Goal: Transaction & Acquisition: Register for event/course

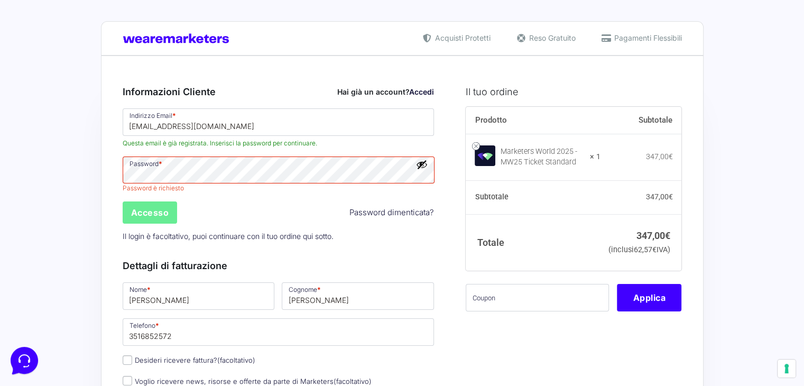
click at [421, 165] on button "Mostra password" at bounding box center [422, 165] width 12 height 12
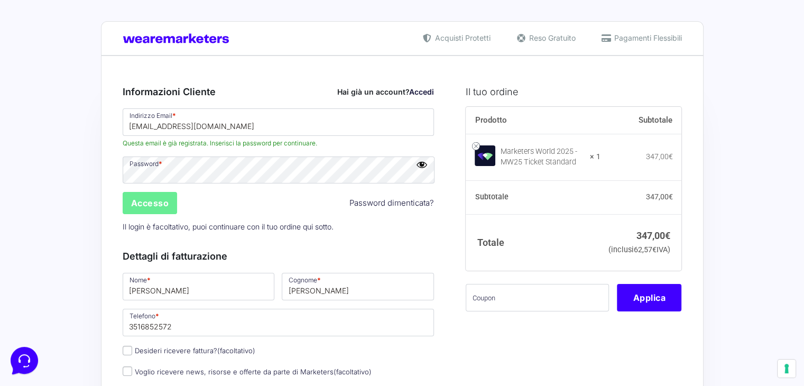
click at [240, 199] on div "Accesso Password dimenticata?" at bounding box center [278, 202] width 319 height 25
click at [516, 307] on input "text" at bounding box center [536, 297] width 143 height 27
paste input "MPRO20OFFWORLD"
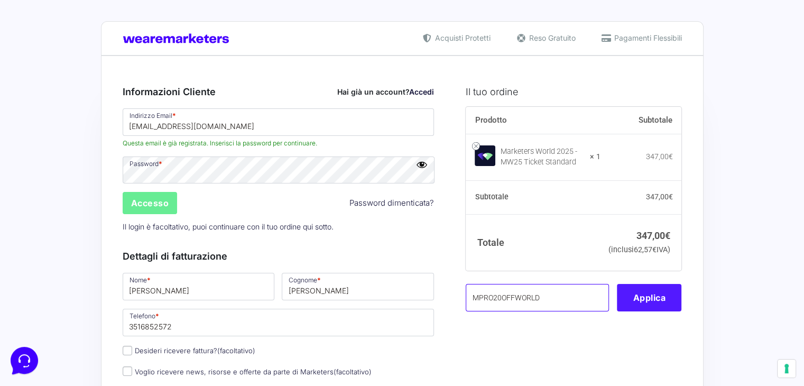
type input "MPRO20OFFWORLD"
click at [632, 311] on button "Applica" at bounding box center [649, 297] width 64 height 27
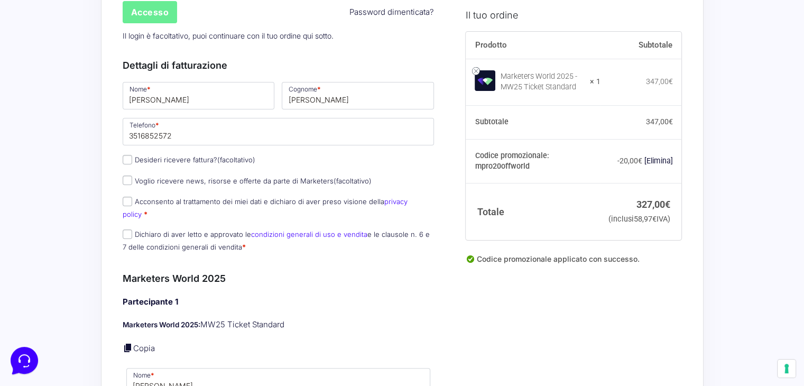
scroll to position [211, 0]
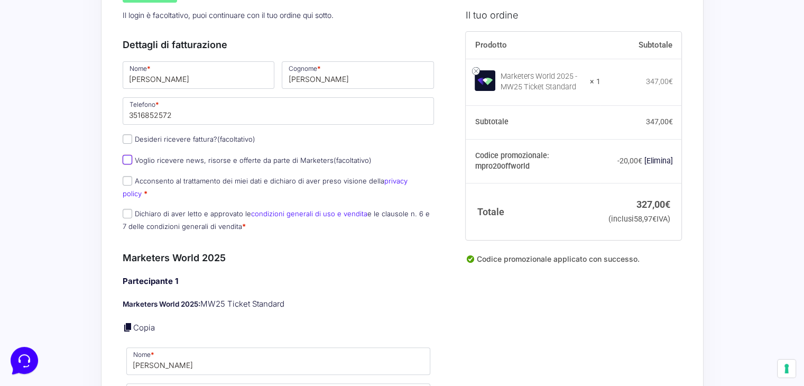
click at [126, 161] on input "Voglio ricevere news, risorse e offerte da parte di Marketers (facoltativo)" at bounding box center [128, 160] width 10 height 10
click at [126, 159] on input "Voglio ricevere news, risorse e offerte da parte di Marketers (facoltativo)" at bounding box center [128, 160] width 10 height 10
checkbox input "false"
click at [127, 180] on input "Acconsento al trattamento dei miei dati e dichiaro di aver preso visione della …" at bounding box center [128, 181] width 10 height 10
checkbox input "true"
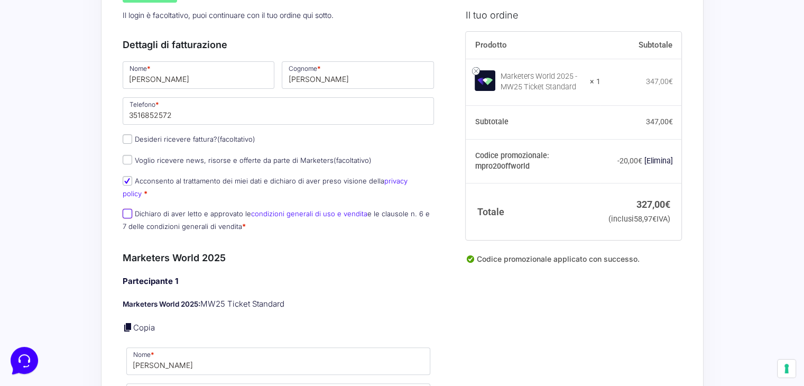
click at [127, 209] on input "Dichiaro di aver letto e approvato le condizioni generali di uso e vendita e le…" at bounding box center [128, 214] width 10 height 10
checkbox input "true"
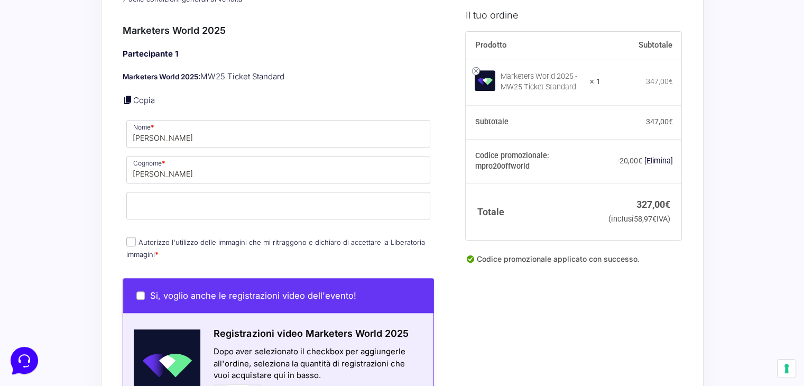
scroll to position [581, 0]
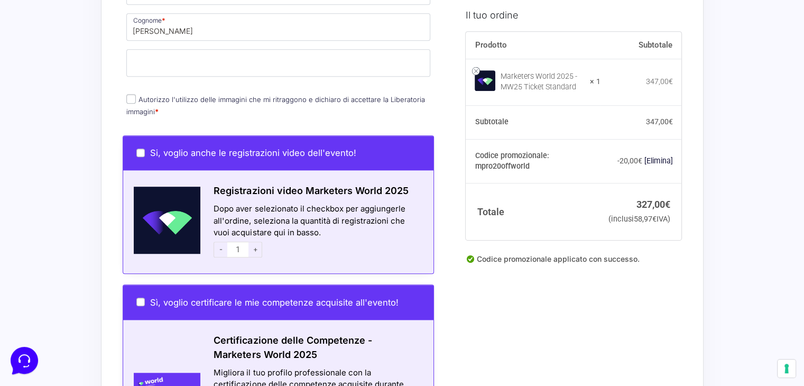
click at [127, 94] on input "Autorizzo l'utilizzo delle immagini che mi ritraggono e dichiaro di accettare l…" at bounding box center [131, 99] width 10 height 10
checkbox input "true"
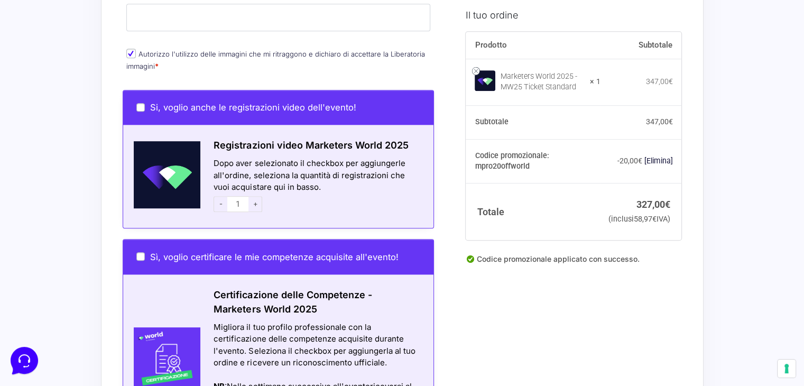
scroll to position [687, 0]
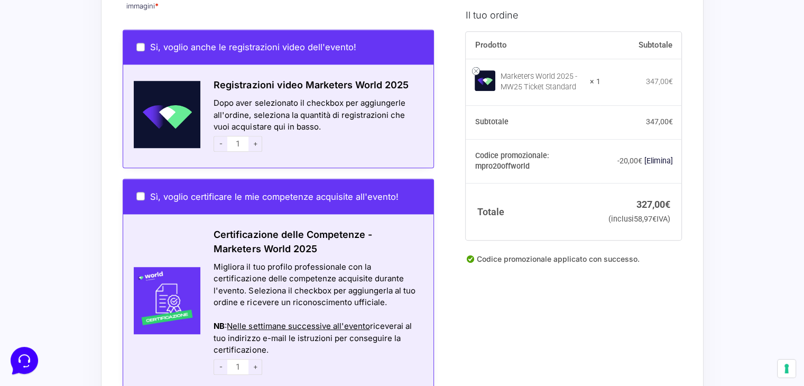
click at [220, 136] on span "-" at bounding box center [220, 144] width 14 height 16
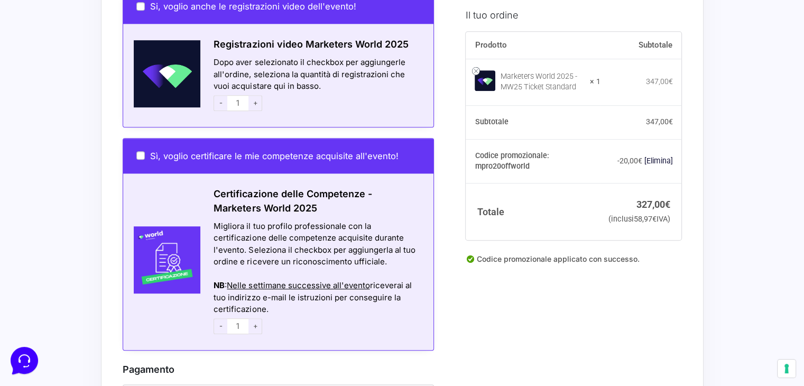
scroll to position [793, 0]
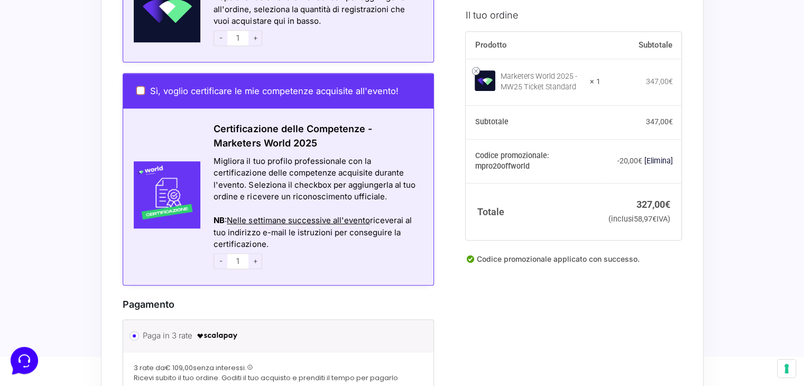
click at [143, 86] on input "Sì, voglio certificare le mie competenze acquisite all'evento!" at bounding box center [140, 90] width 8 height 8
checkbox input "true"
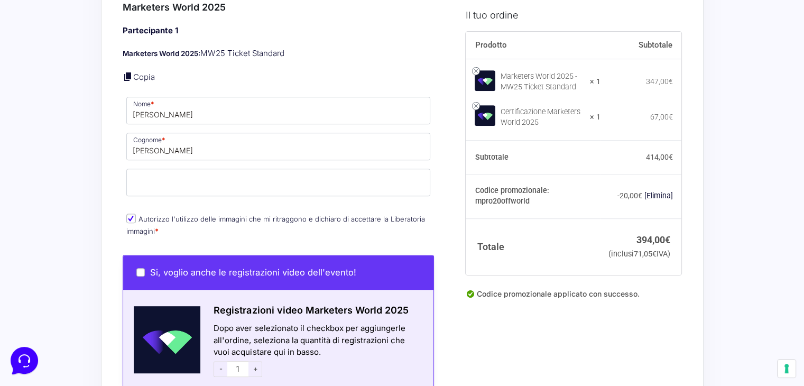
scroll to position [423, 0]
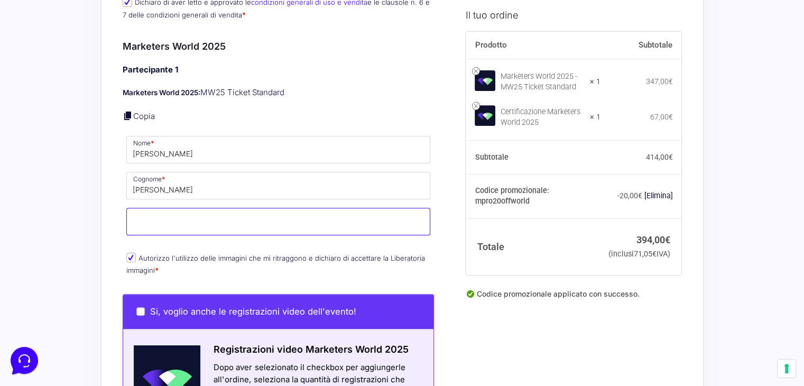
click at [178, 208] on input "Email *" at bounding box center [278, 221] width 304 height 27
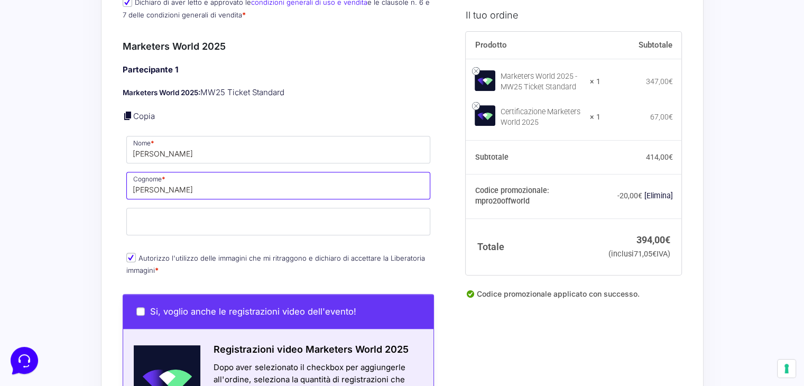
click at [199, 176] on input "[PERSON_NAME]" at bounding box center [278, 185] width 304 height 27
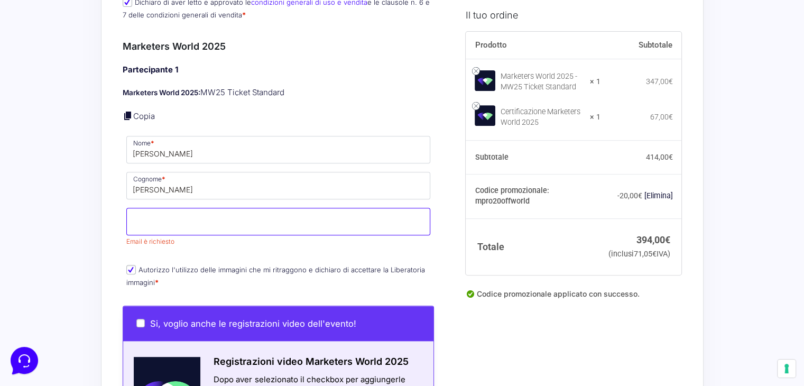
click at [187, 208] on input "Email *" at bounding box center [278, 221] width 304 height 27
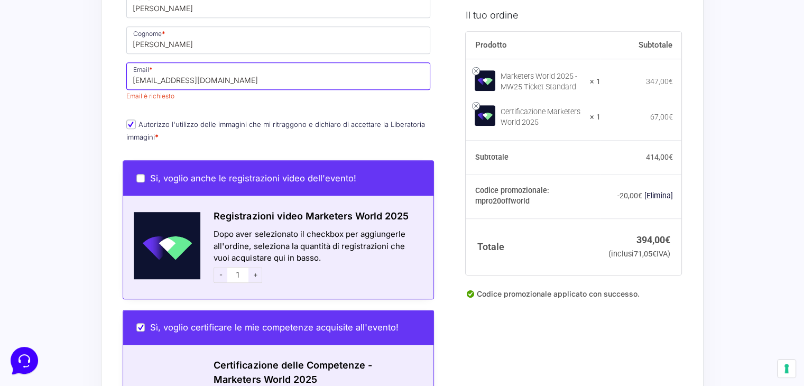
scroll to position [581, 0]
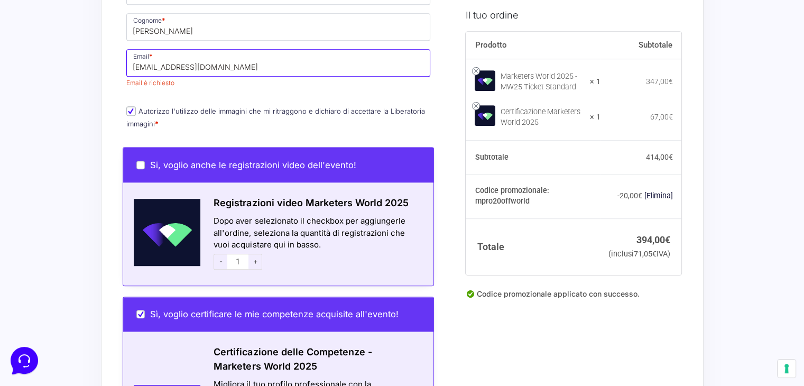
type input "[EMAIL_ADDRESS][DOMAIN_NAME]"
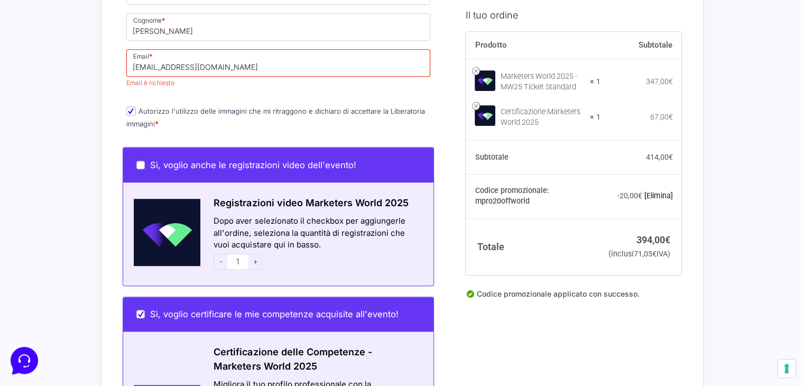
click at [270, 89] on div "Partecipante 1 Marketers World 2025: MW25 Ticket Standard Copia Nome * [PERSON_…" at bounding box center [279, 18] width 312 height 226
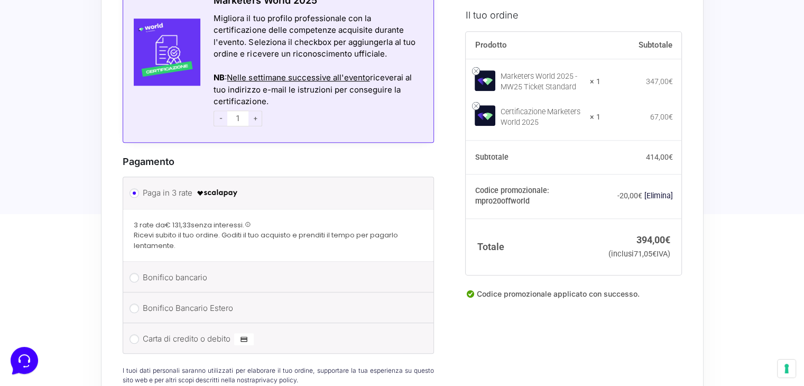
scroll to position [1004, 0]
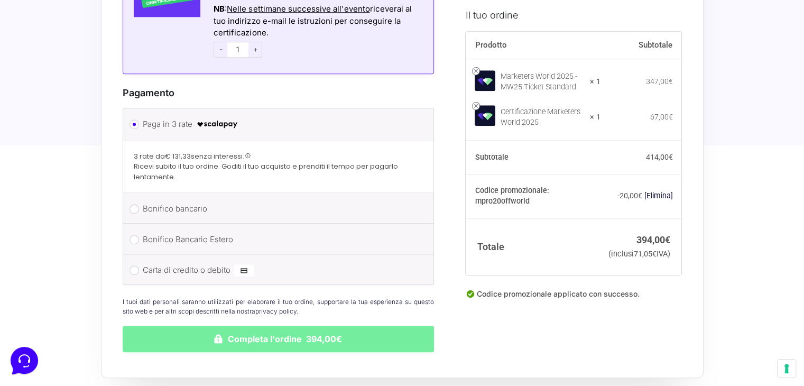
click at [204, 325] on button "Completa l'ordine 394,00€" at bounding box center [279, 338] width 312 height 26
